Goal: Task Accomplishment & Management: Use online tool/utility

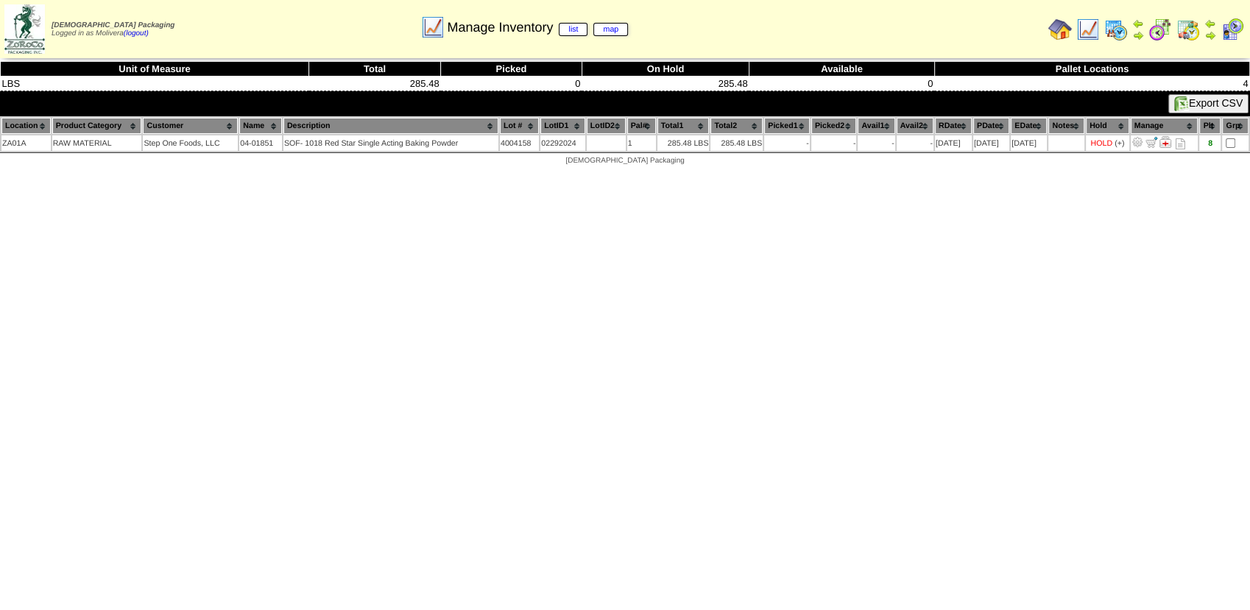
click at [1162, 31] on img at bounding box center [1161, 30] width 24 height 24
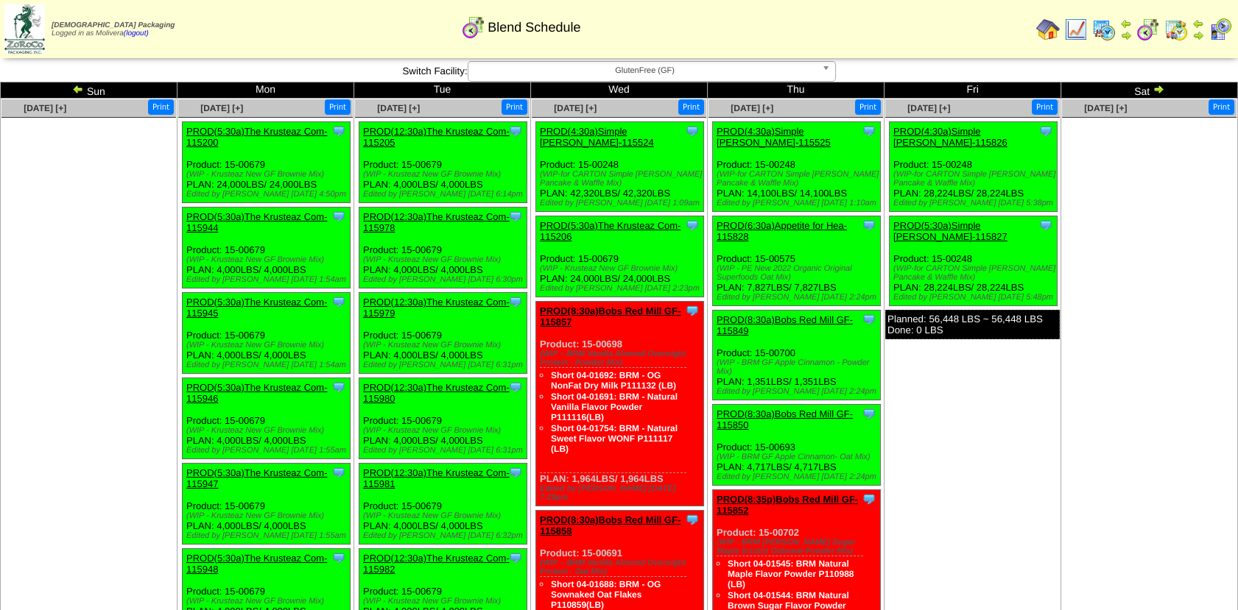
click at [1163, 91] on img at bounding box center [1158, 89] width 12 height 12
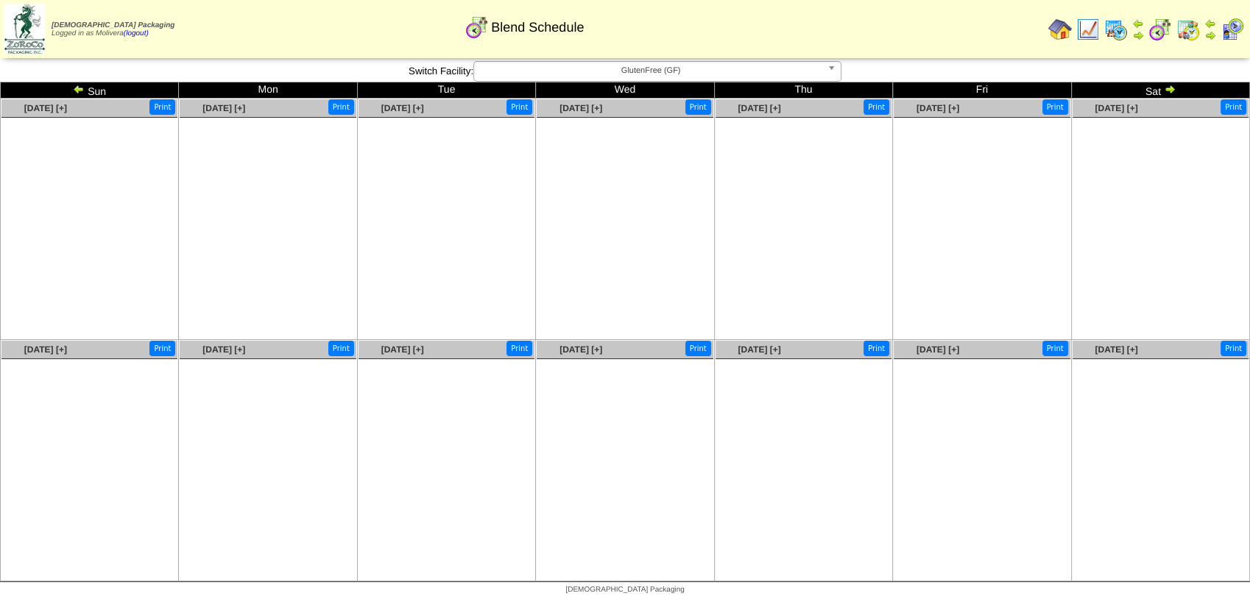
click at [77, 91] on img at bounding box center [79, 89] width 12 height 12
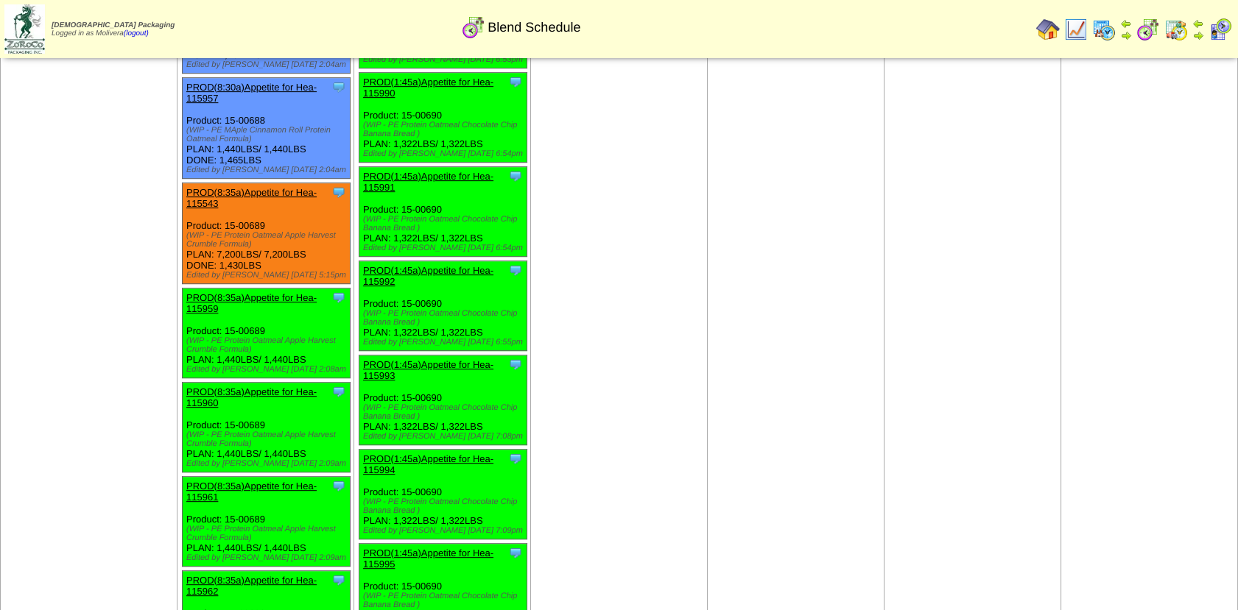
scroll to position [1504, 0]
click at [270, 188] on link "PROD(8:35a)Appetite for Hea-115543" at bounding box center [251, 199] width 130 height 22
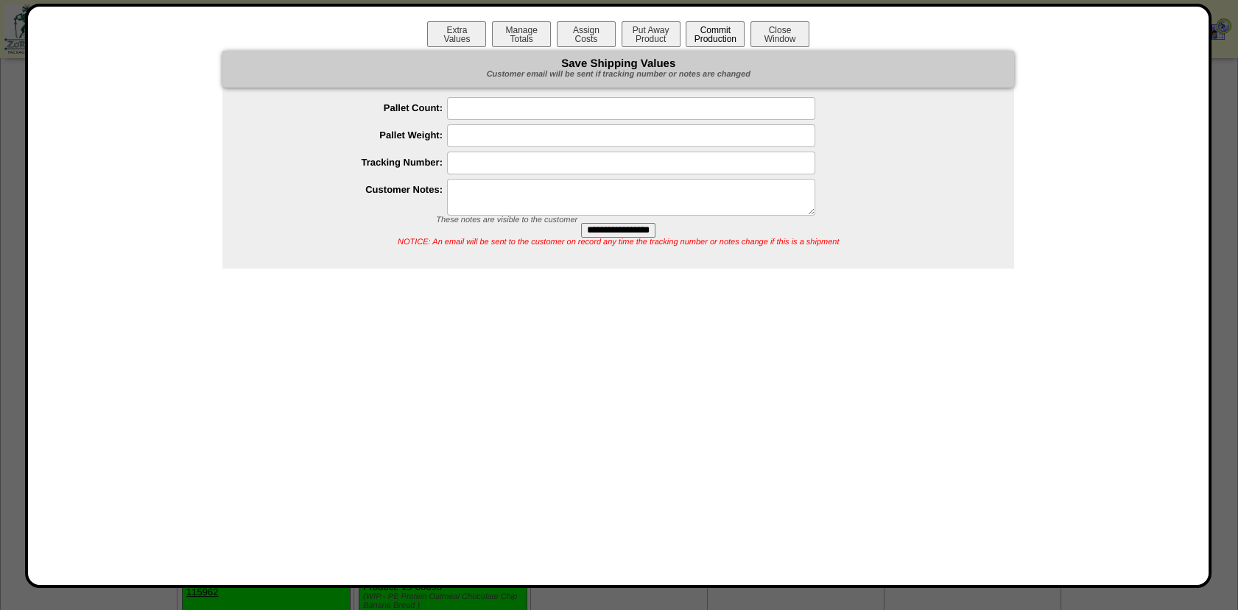
click at [701, 38] on button "Commit Production" at bounding box center [715, 34] width 59 height 26
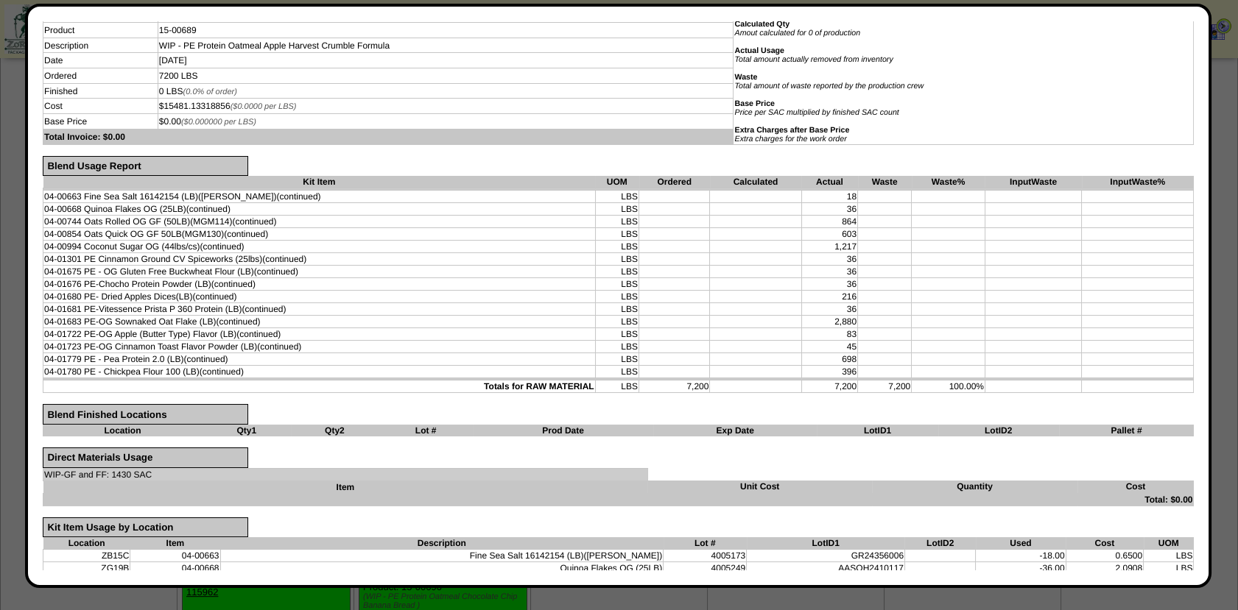
scroll to position [0, 0]
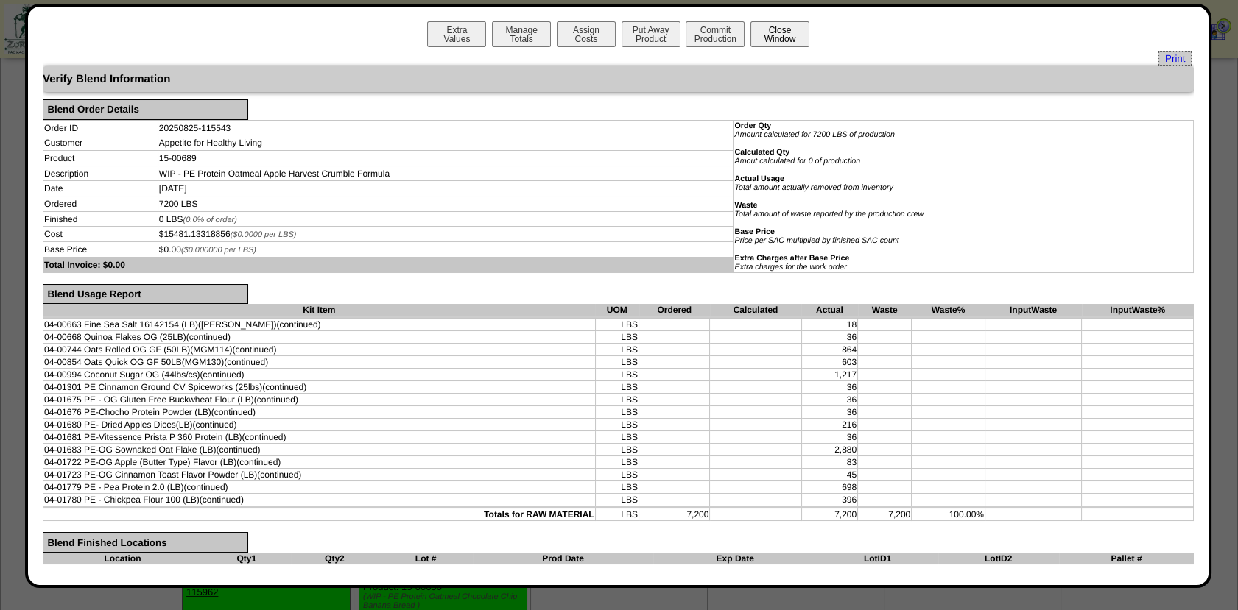
click at [772, 41] on button "Close Window" at bounding box center [779, 34] width 59 height 26
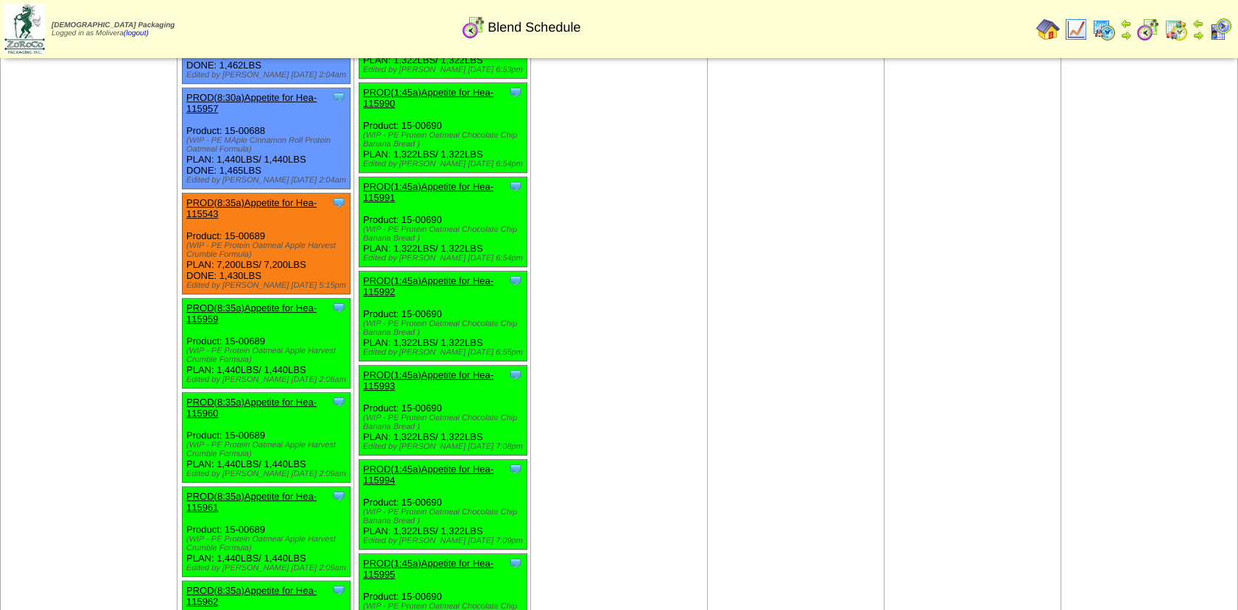
scroll to position [1495, 0]
